Goal: Check status: Check status

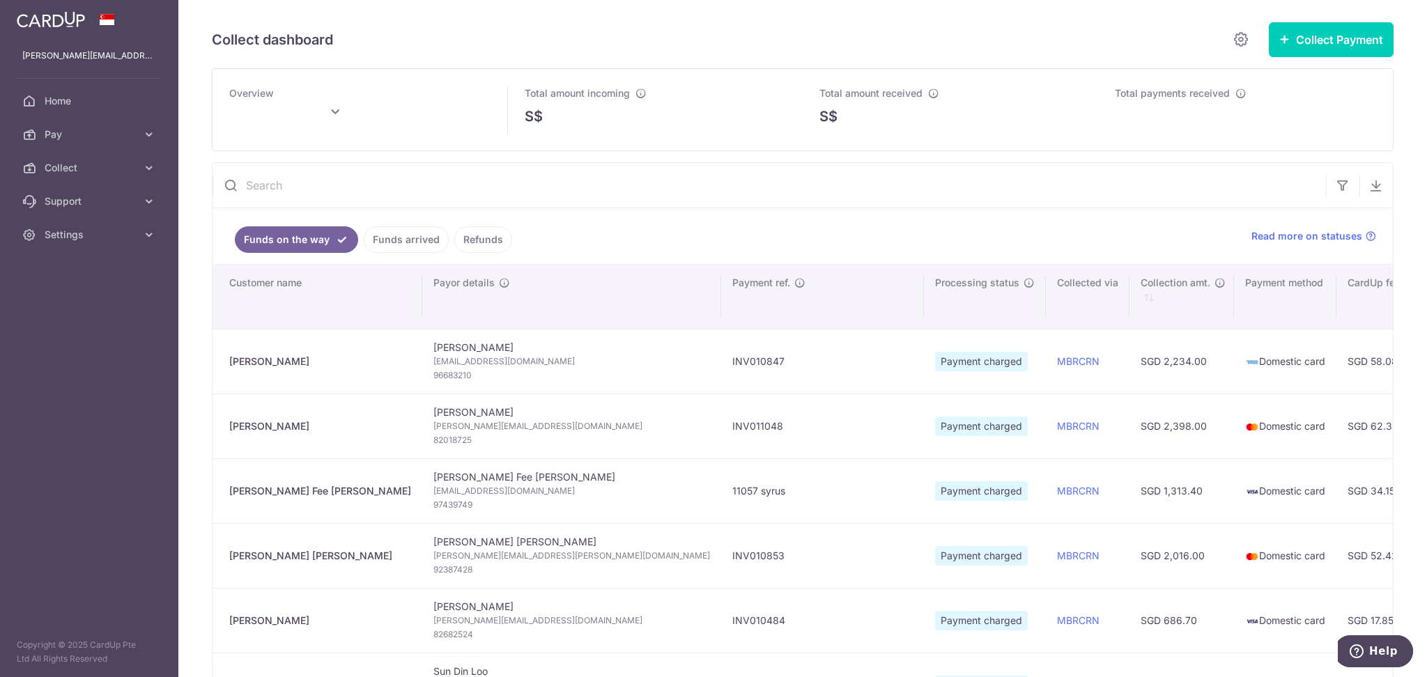
click at [411, 245] on link "Funds arrived" at bounding box center [406, 239] width 85 height 26
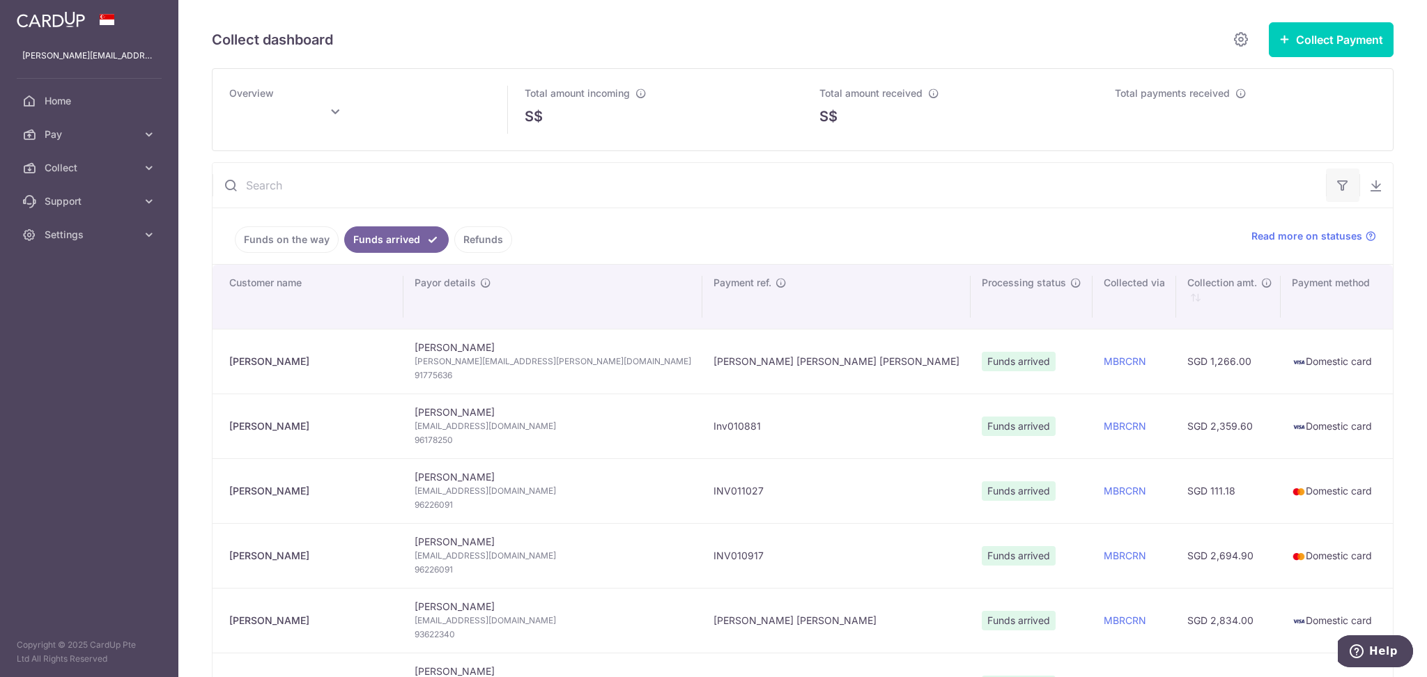
click at [1338, 188] on icon "button" at bounding box center [1343, 185] width 14 height 14
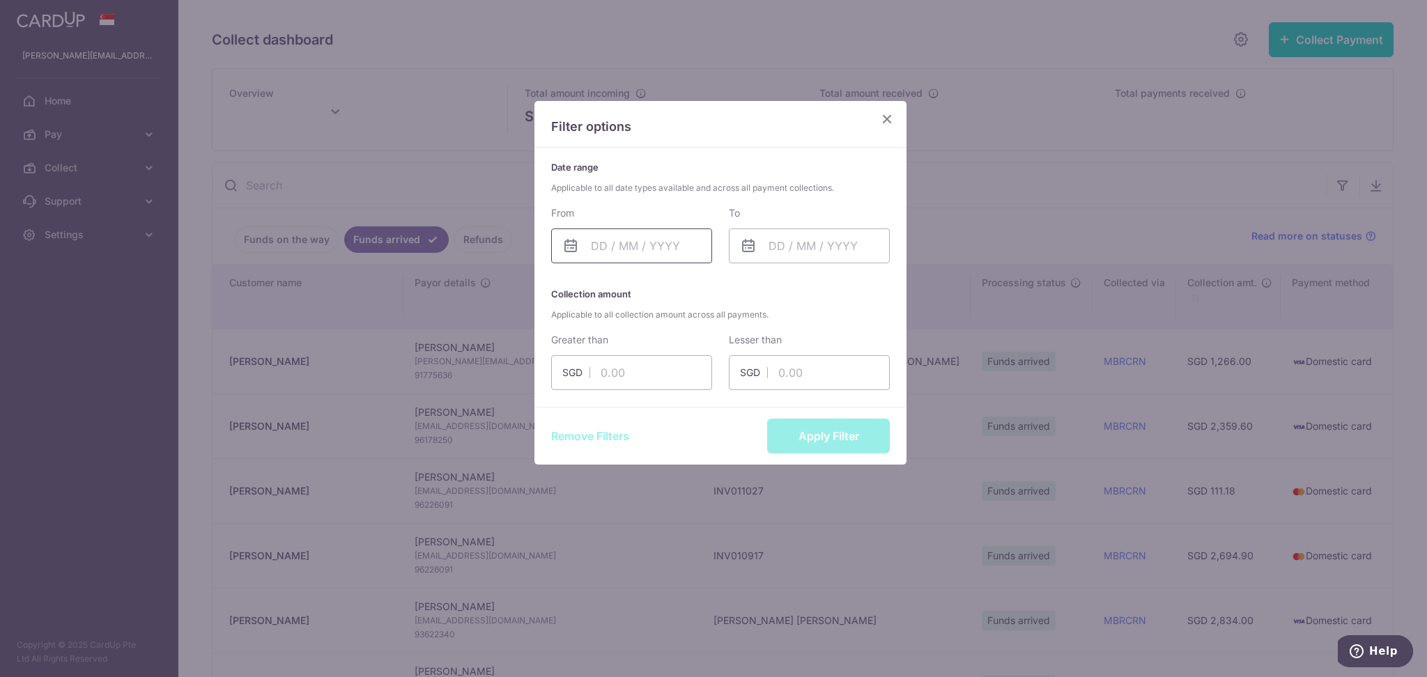
click at [619, 257] on input "text" at bounding box center [631, 246] width 161 height 35
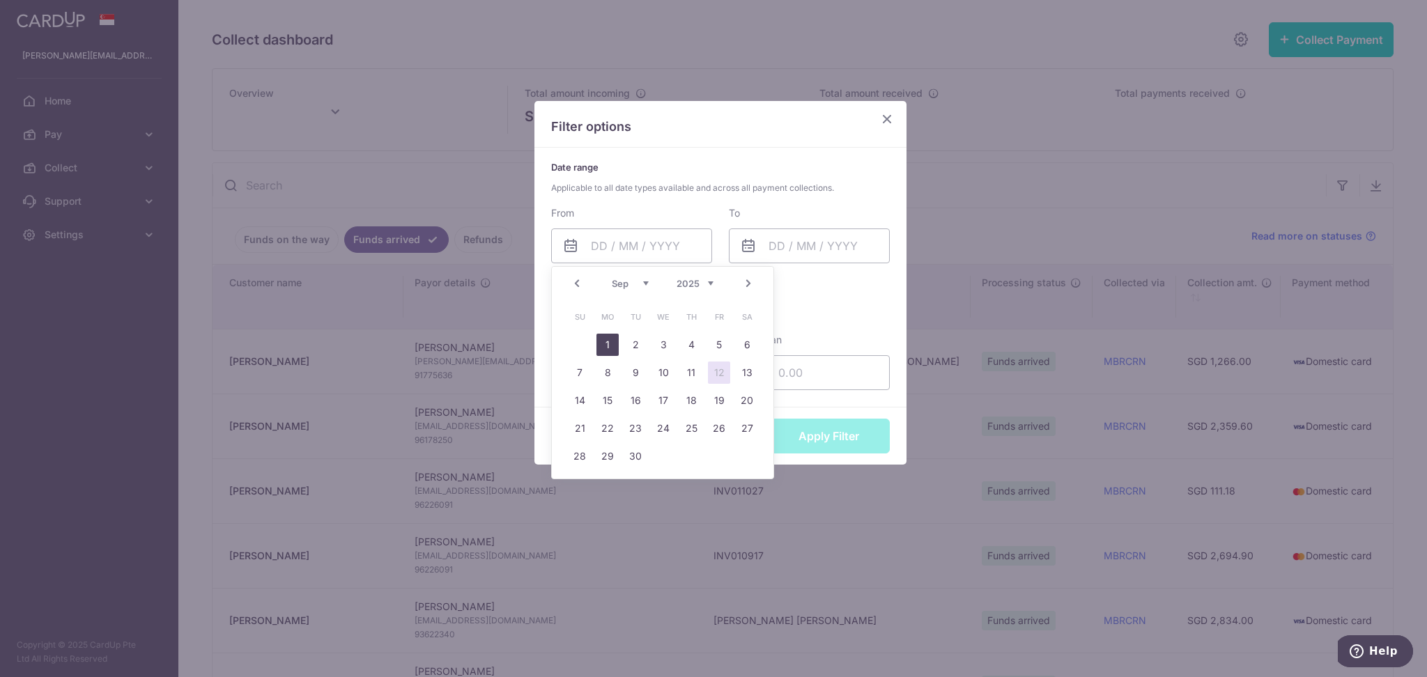
click at [609, 346] on link "1" at bounding box center [607, 345] width 22 height 22
type input "[DATE]"
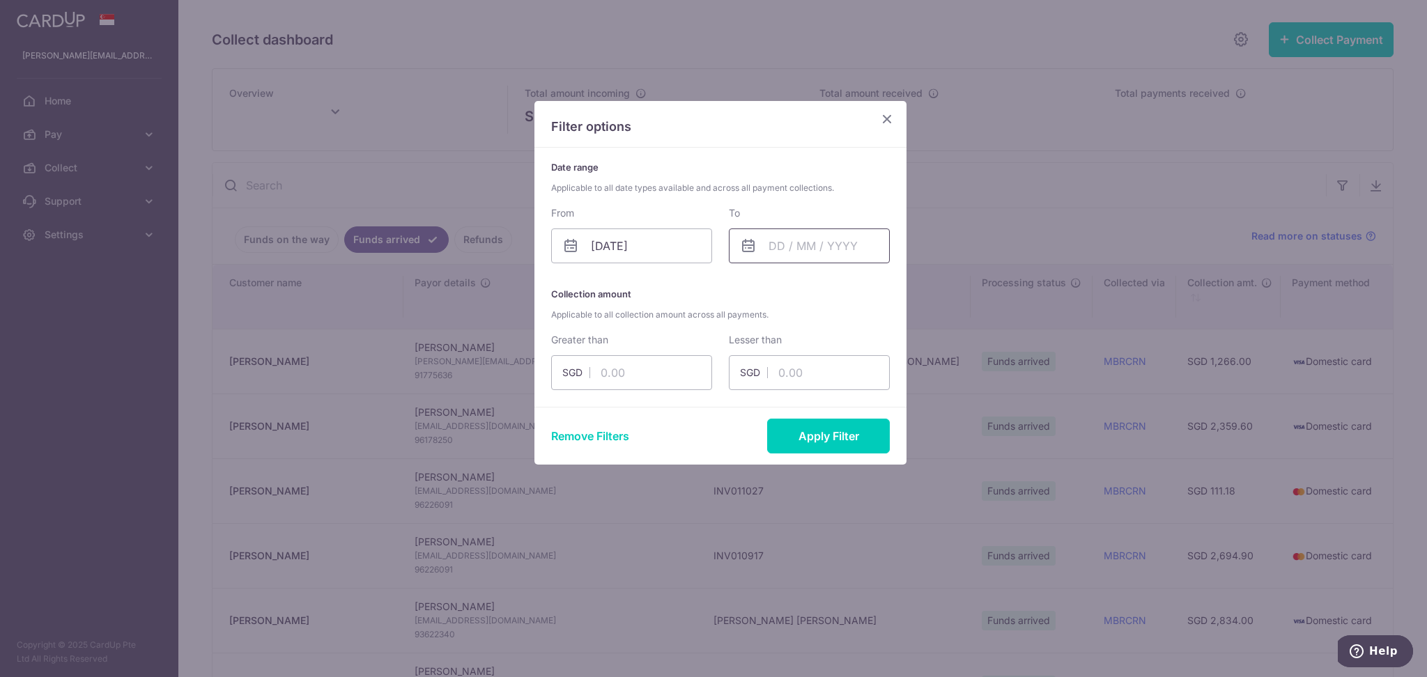
click at [812, 245] on input "text" at bounding box center [809, 246] width 161 height 35
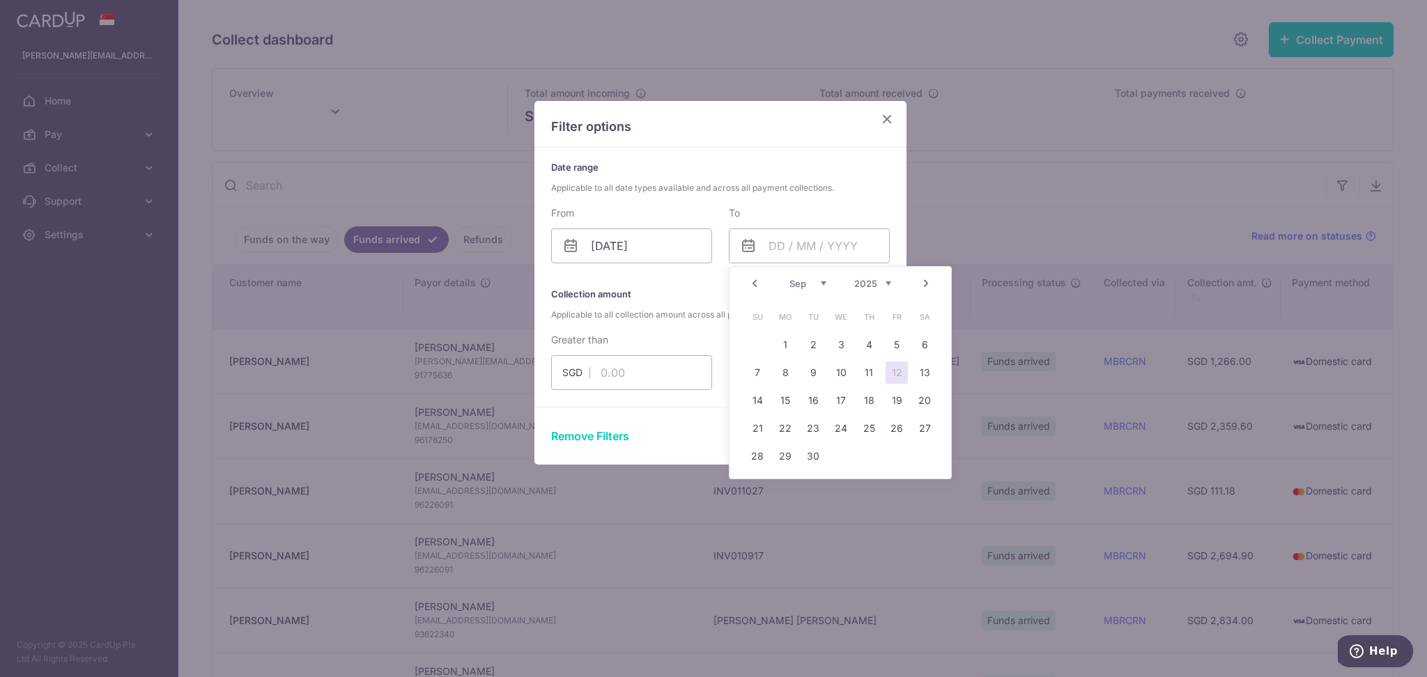
click at [897, 375] on link "12" at bounding box center [897, 373] width 22 height 22
type input "[DATE]"
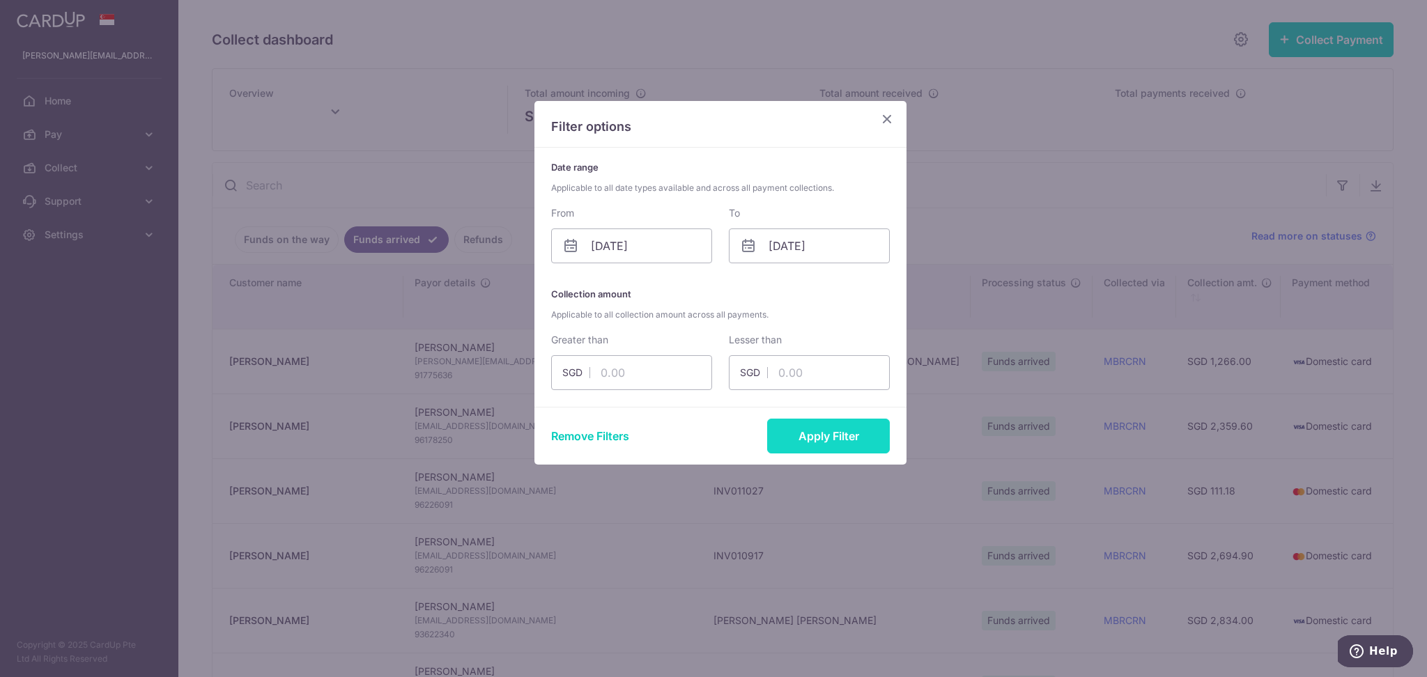
click at [830, 433] on button "Apply Filter" at bounding box center [828, 436] width 123 height 35
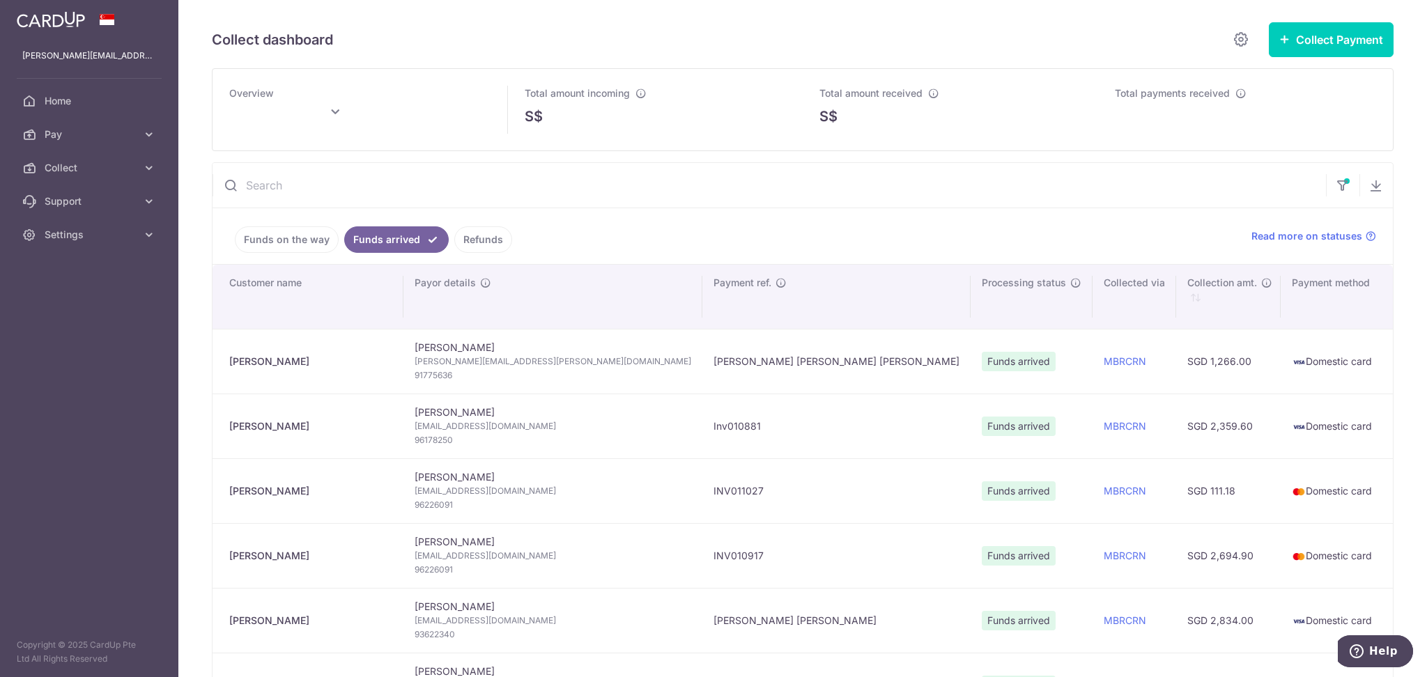
type input "[DATE]"
click at [1336, 184] on icon "button" at bounding box center [1343, 181] width 14 height 6
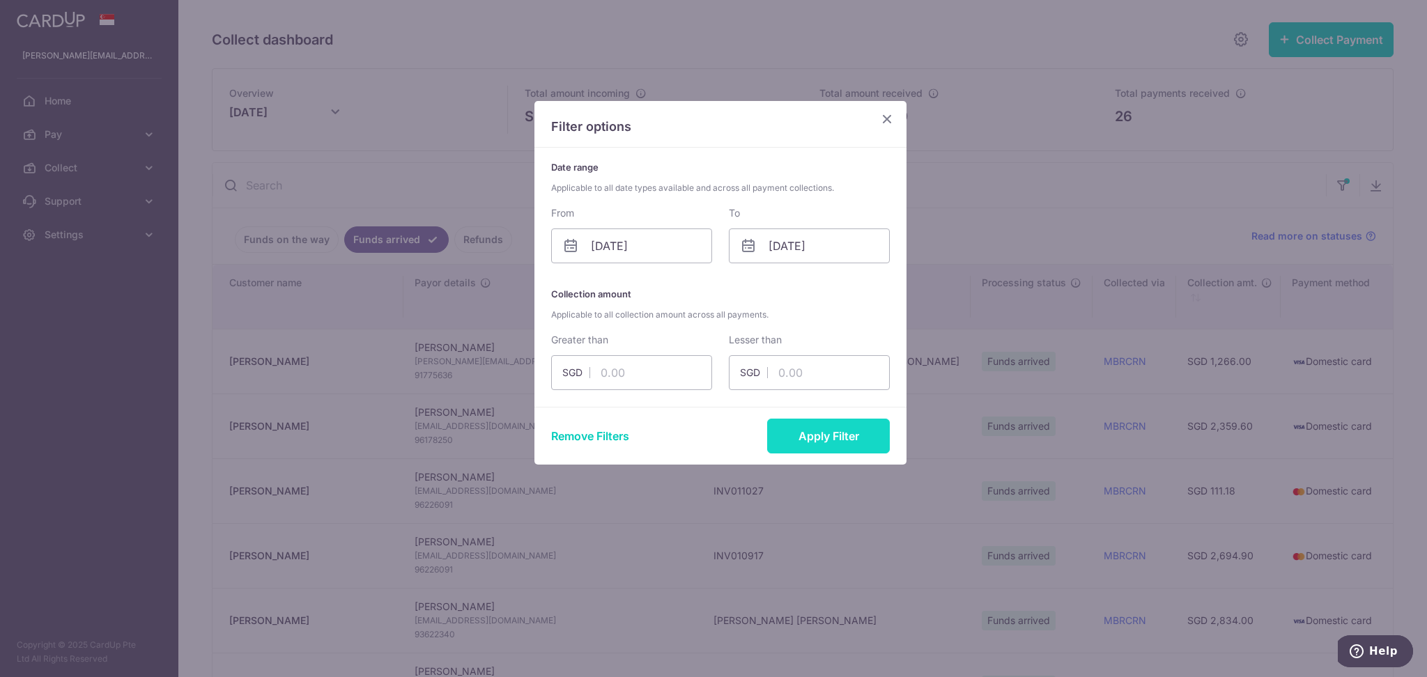
click at [839, 438] on button "Apply Filter" at bounding box center [828, 436] width 123 height 35
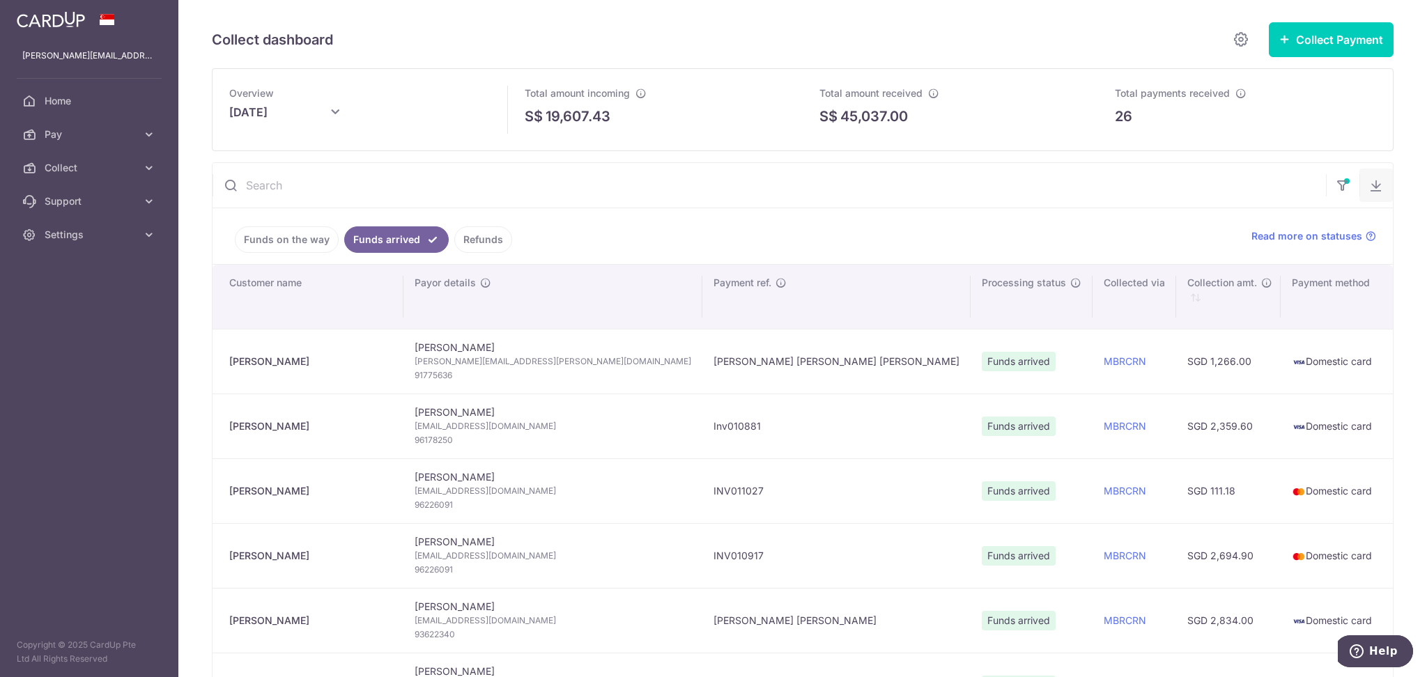
click at [1369, 190] on icon "button" at bounding box center [1376, 185] width 14 height 14
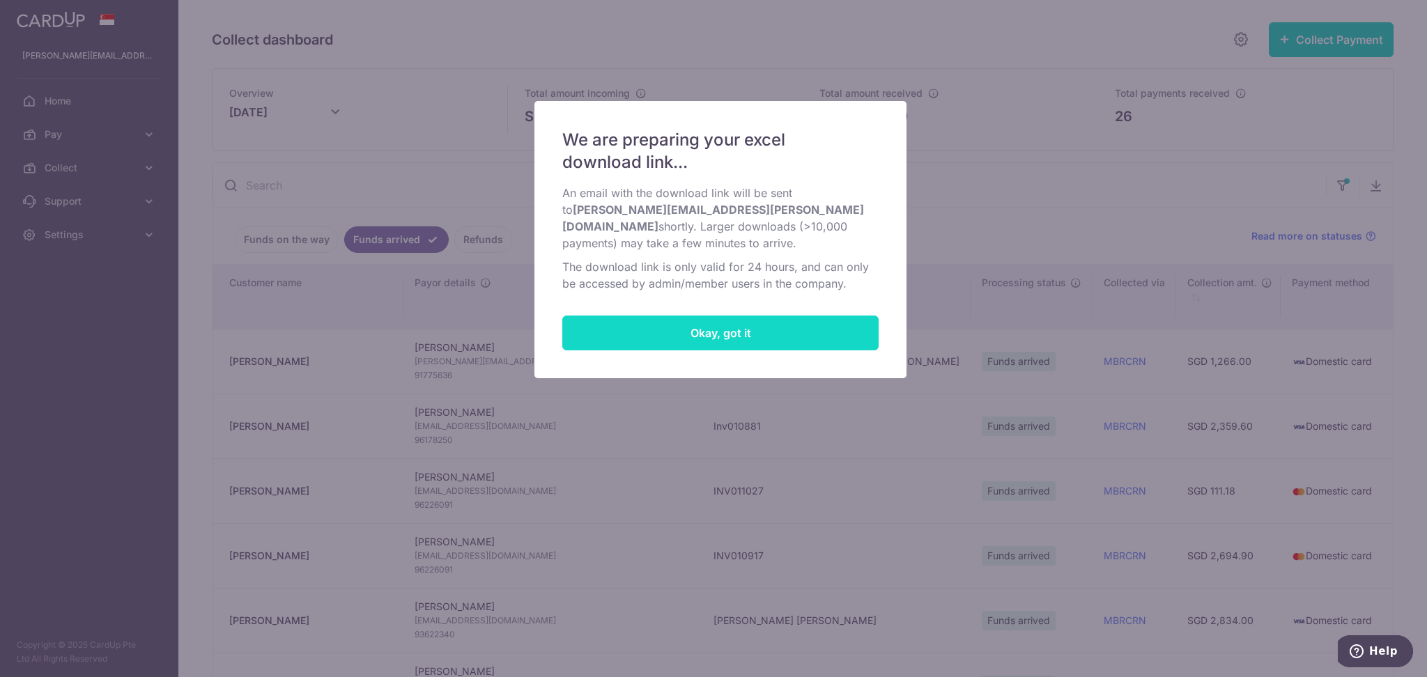
click at [794, 332] on button "Okay, got it" at bounding box center [720, 333] width 316 height 35
